Goal: Task Accomplishment & Management: Complete application form

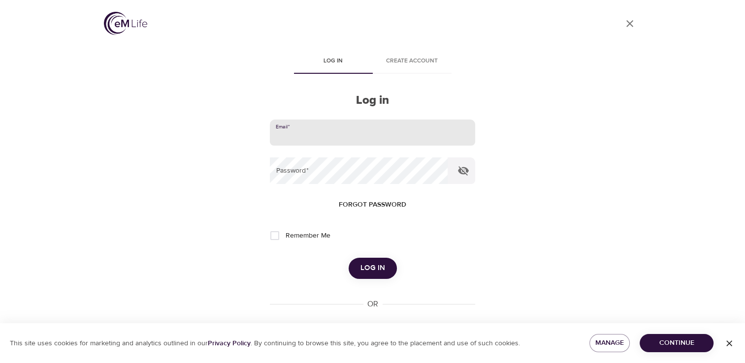
click at [293, 131] on input "email" at bounding box center [372, 133] width 205 height 27
type input "vreese@montcopa.org"
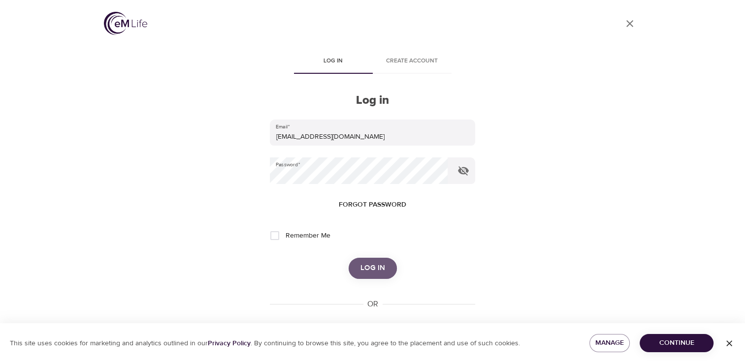
click at [374, 275] on span "Log in" at bounding box center [372, 268] width 25 height 13
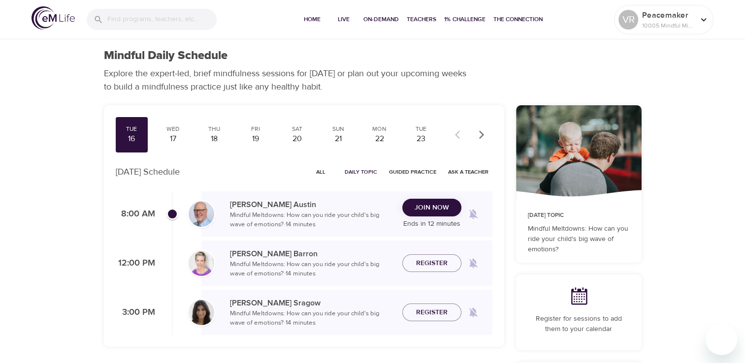
click at [415, 216] on button "Join Now" at bounding box center [431, 208] width 59 height 18
